Goal: Transaction & Acquisition: Purchase product/service

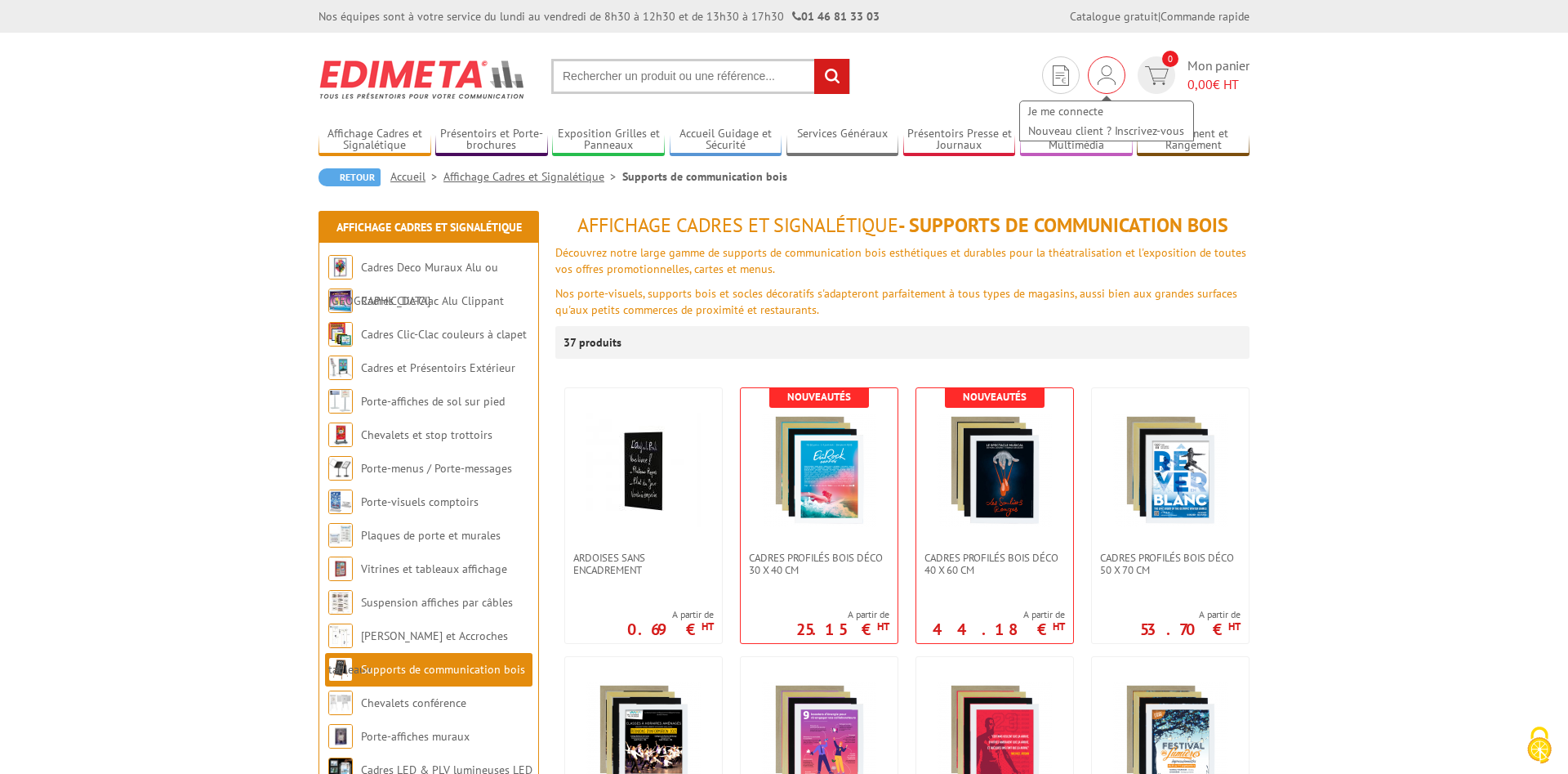
click at [1112, 81] on img at bounding box center [1106, 75] width 18 height 20
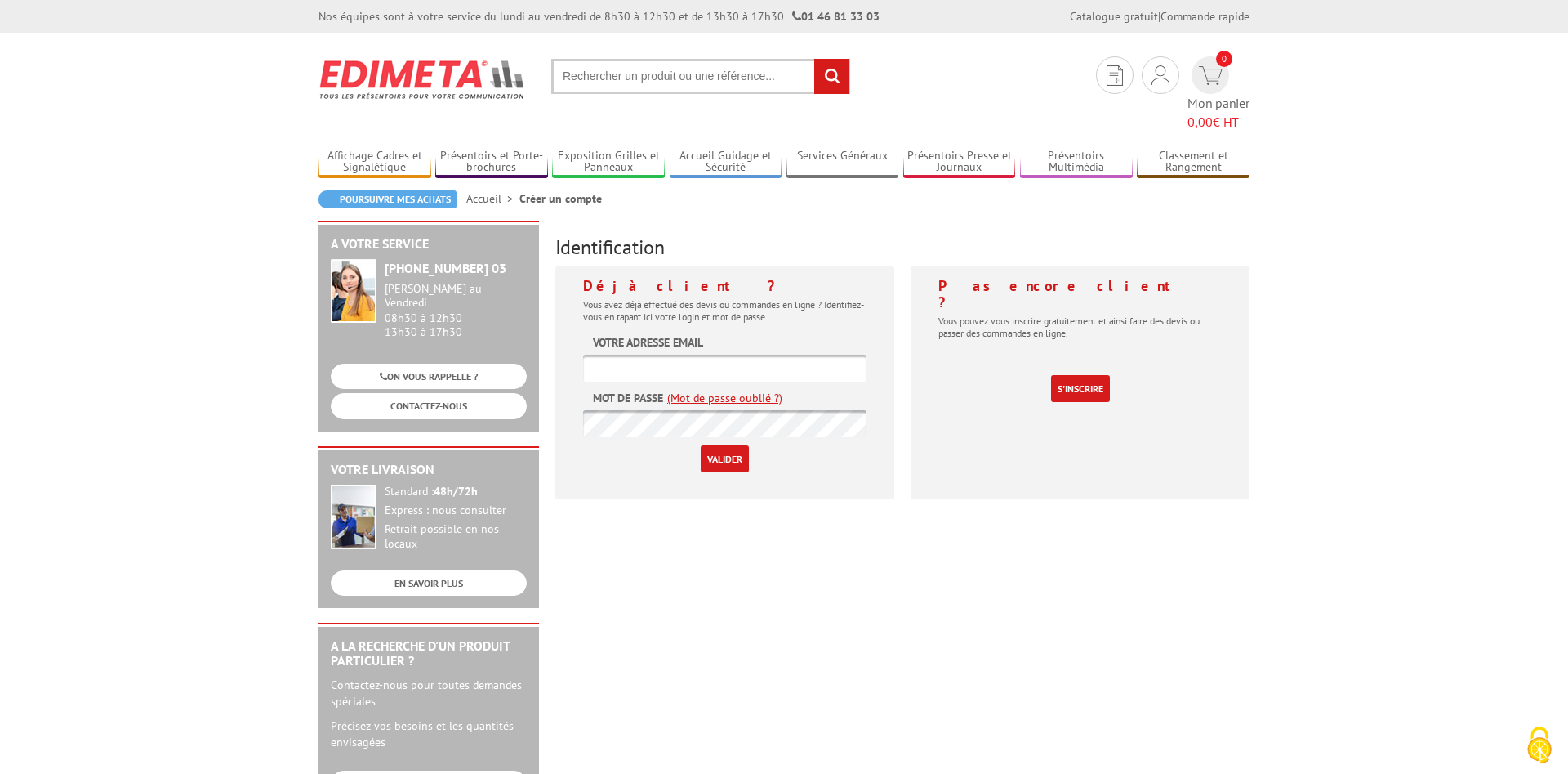
click at [616, 354] on input "text" at bounding box center [724, 367] width 283 height 27
type input "[PERSON_NAME][EMAIL_ADDRESS][DOMAIN_NAME]"
click at [729, 446] on input "Valider" at bounding box center [725, 459] width 49 height 27
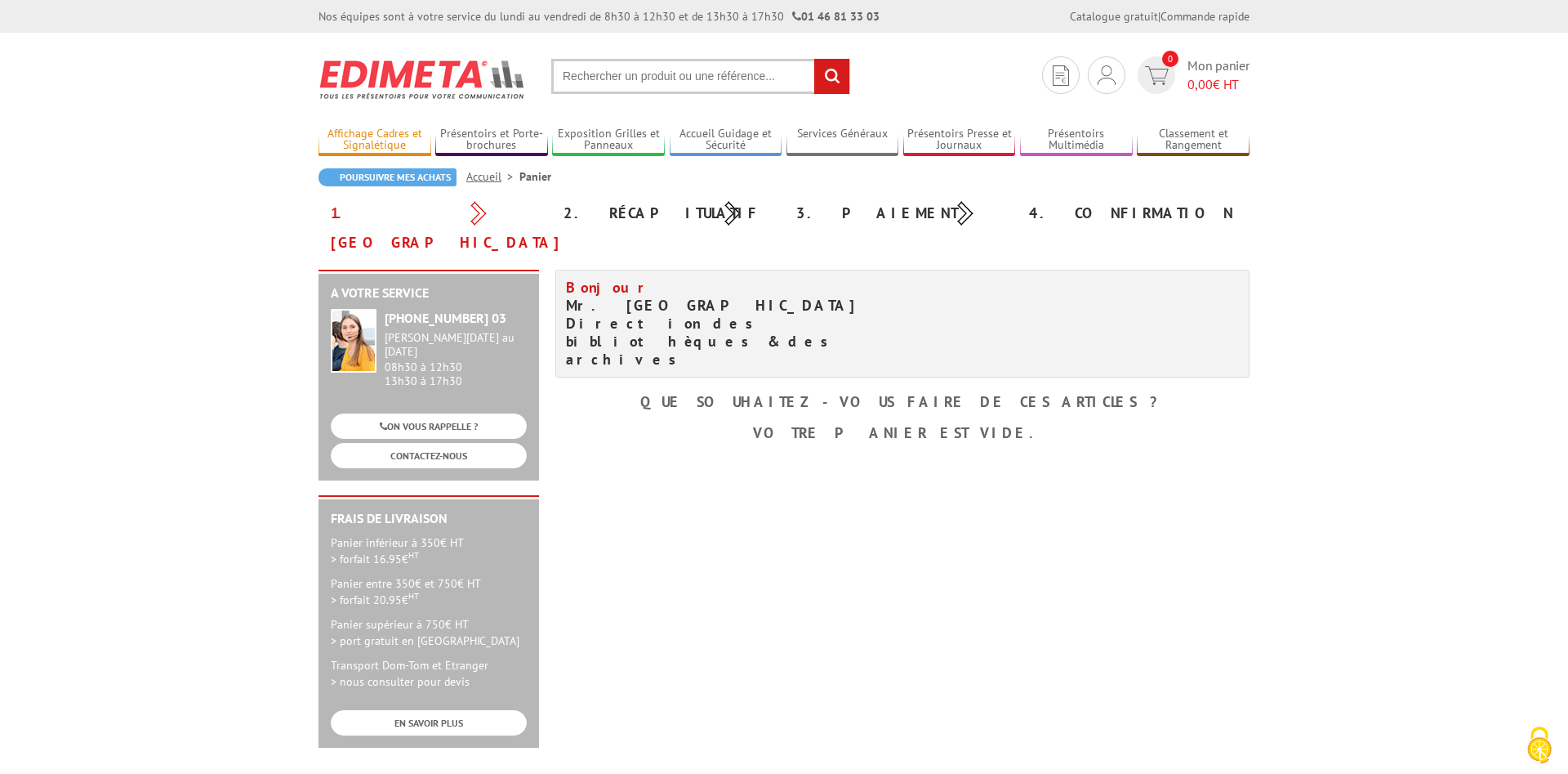
click at [379, 136] on link "Affichage Cadres et Signalétique" at bounding box center [375, 140] width 113 height 27
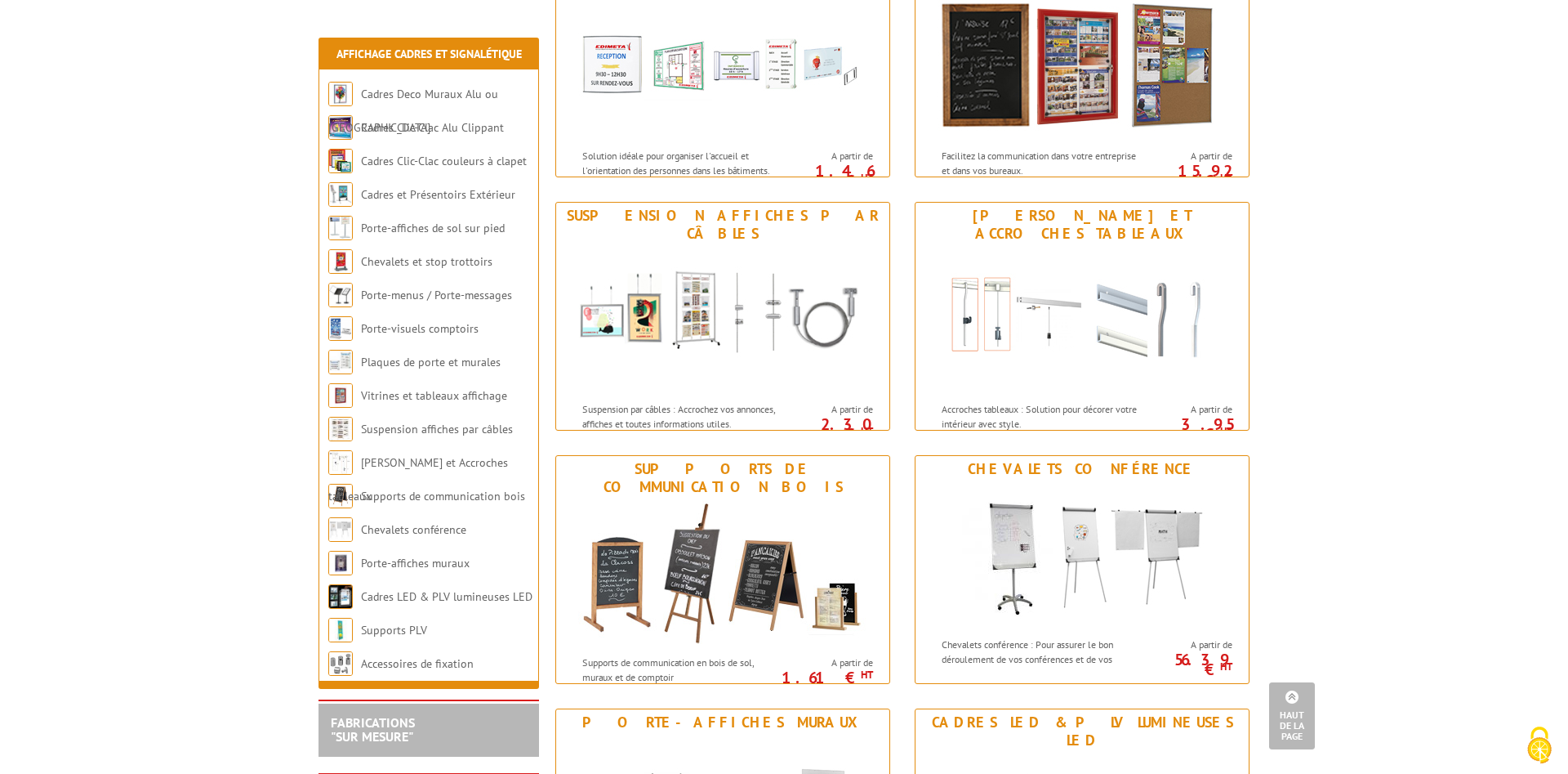
scroll to position [1416, 0]
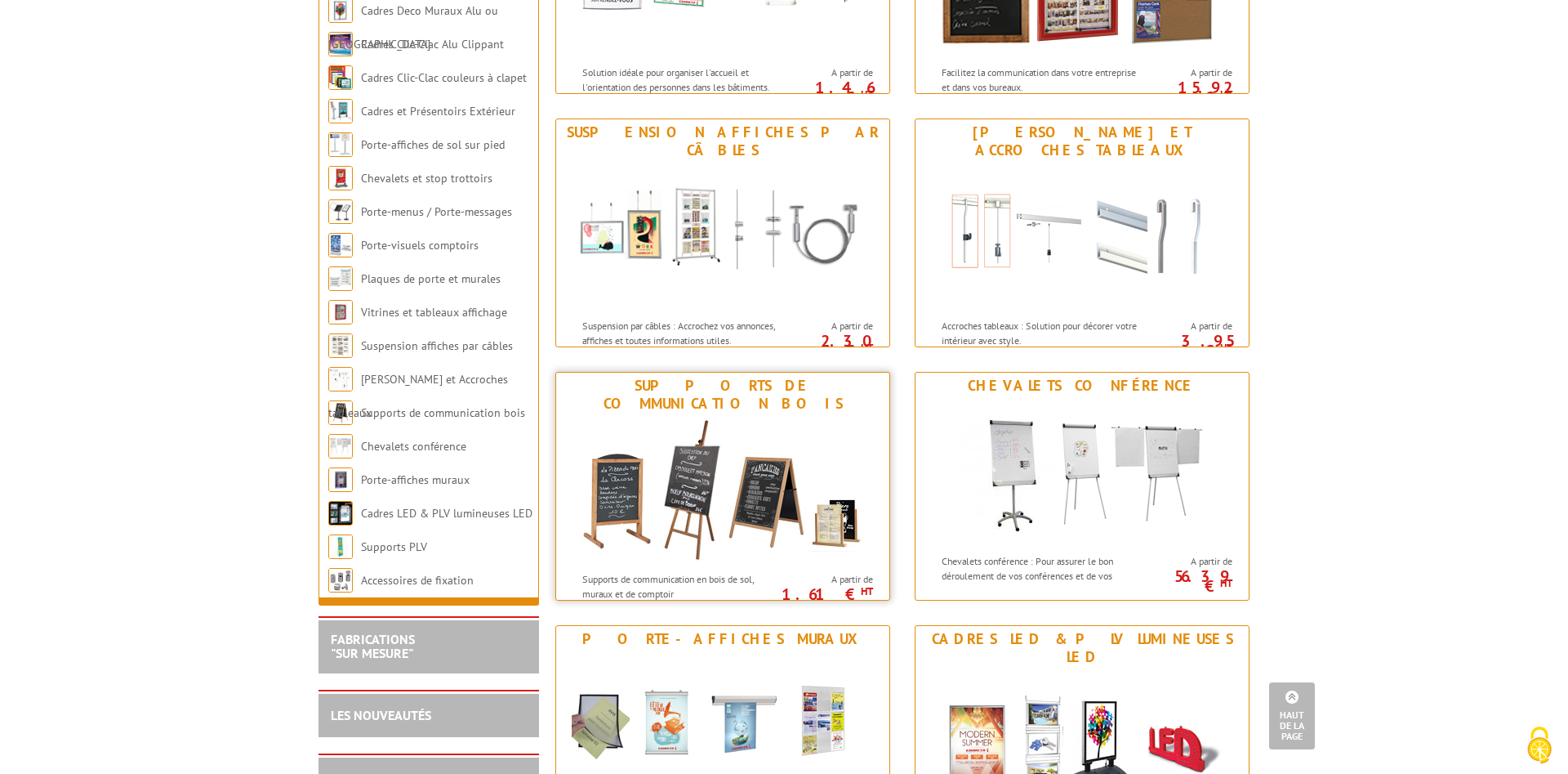
click at [813, 520] on img at bounding box center [722, 491] width 302 height 147
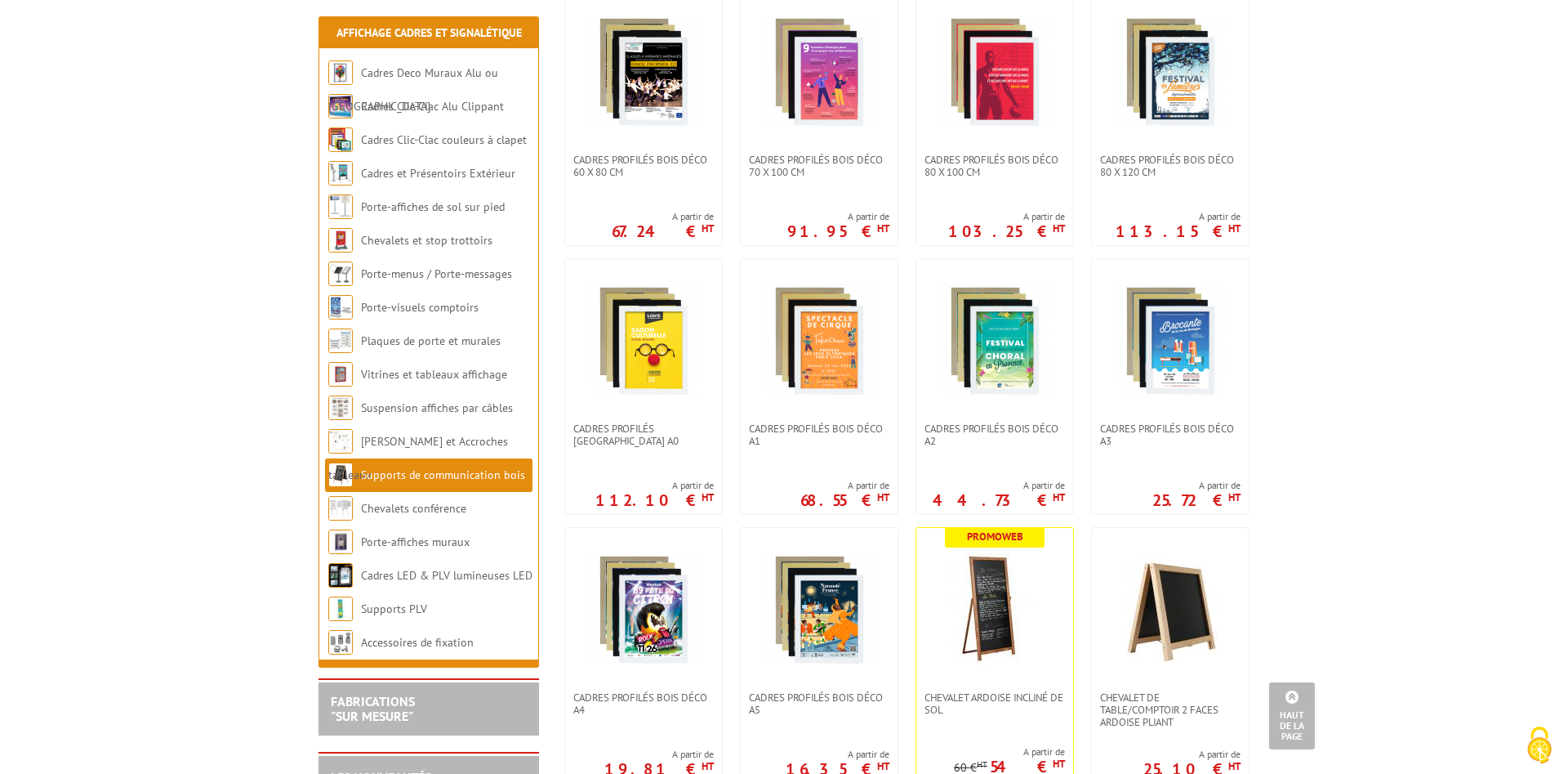
scroll to position [916, 0]
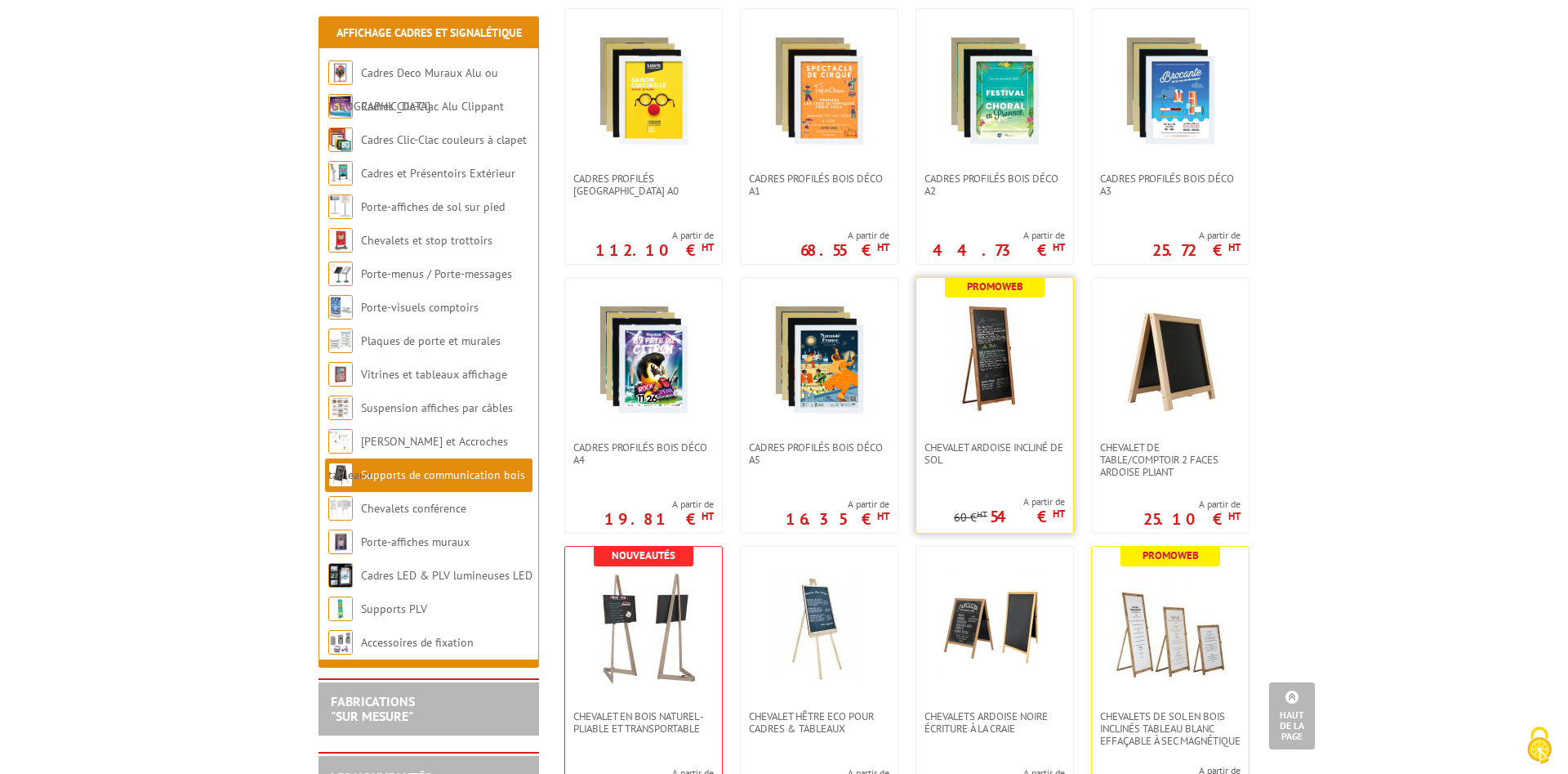
click at [1003, 391] on img at bounding box center [995, 360] width 114 height 114
